Goal: Task Accomplishment & Management: Manage account settings

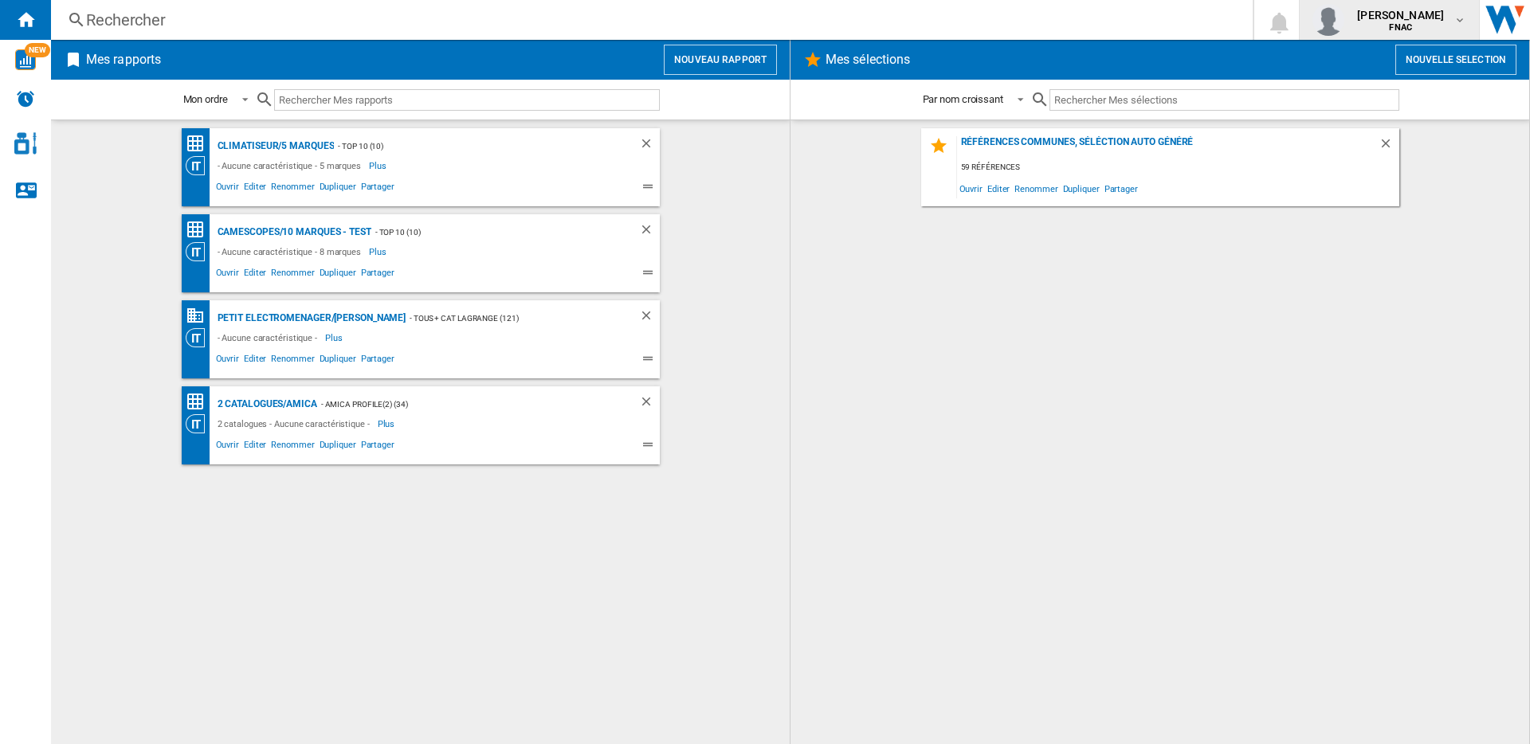
click at [1424, 23] on span "FNAC" at bounding box center [1400, 28] width 87 height 10
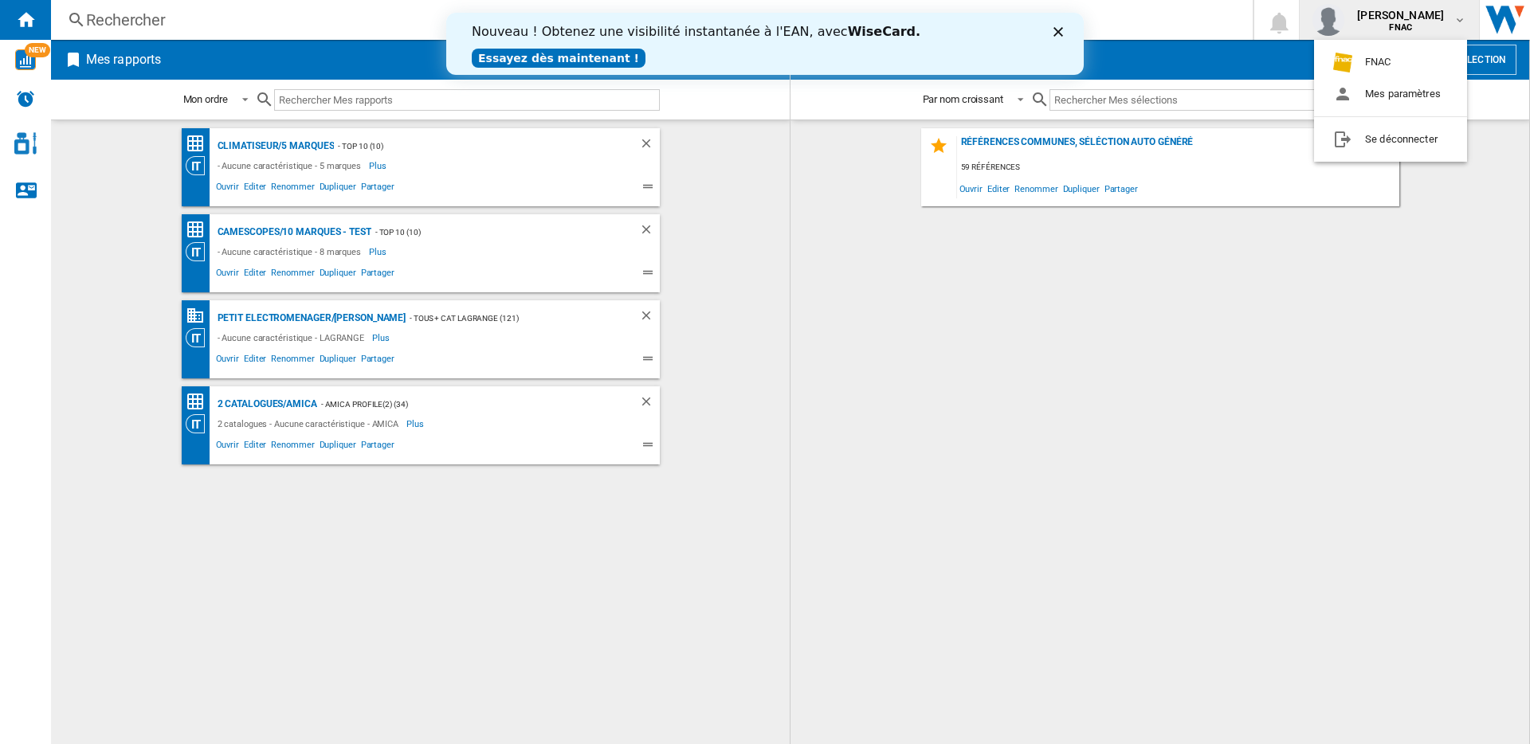
click at [593, 59] on link "Essayez dès maintenant !" at bounding box center [559, 58] width 174 height 19
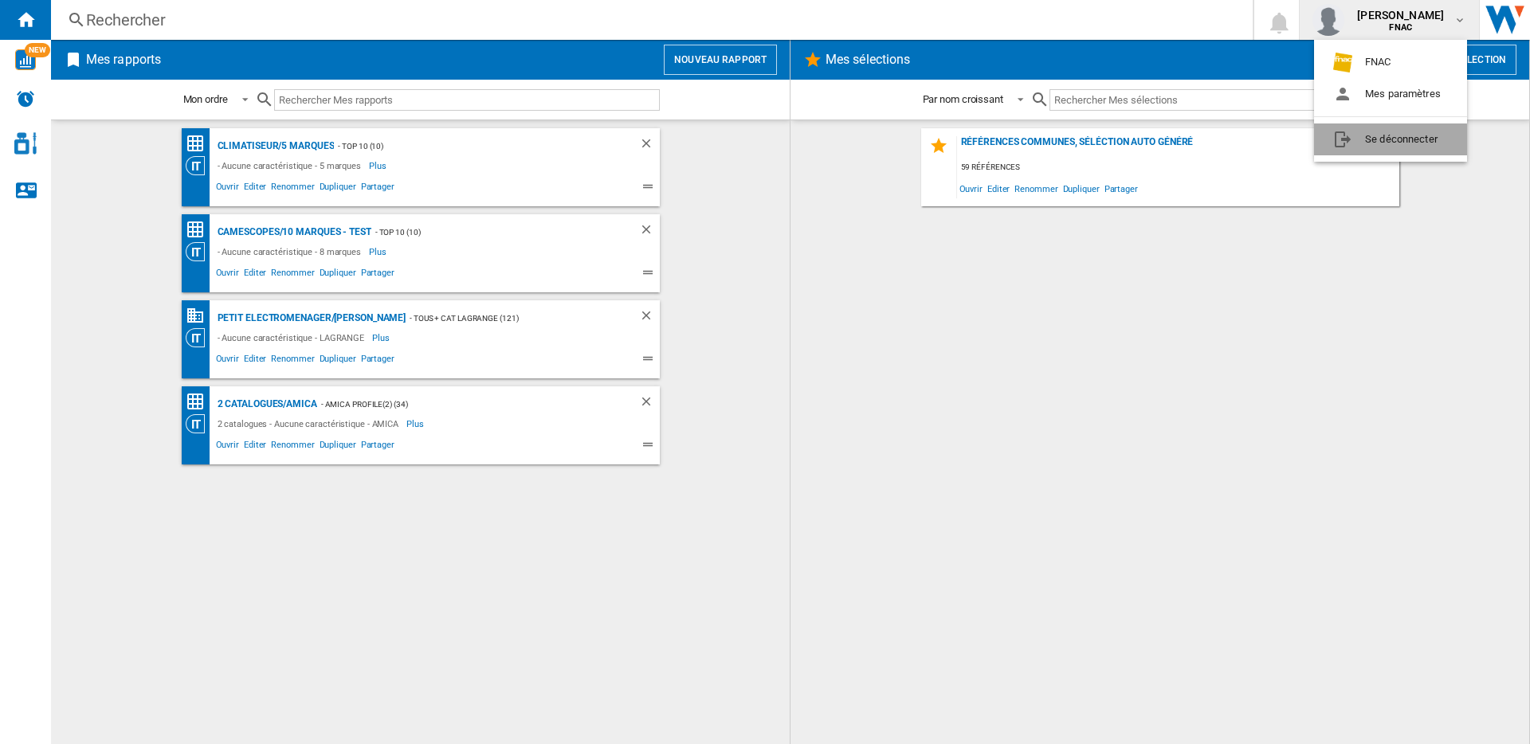
click at [1357, 139] on button "Se déconnecter" at bounding box center [1390, 140] width 153 height 32
